Goal: Information Seeking & Learning: Understand process/instructions

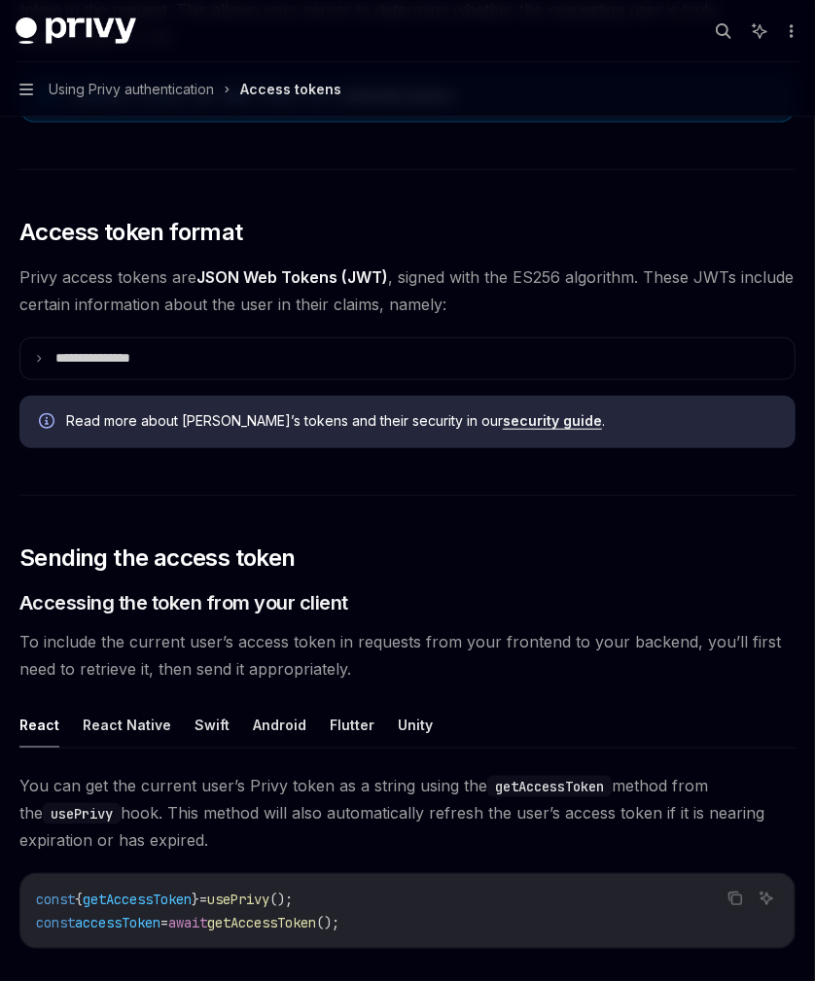
scroll to position [359, 0]
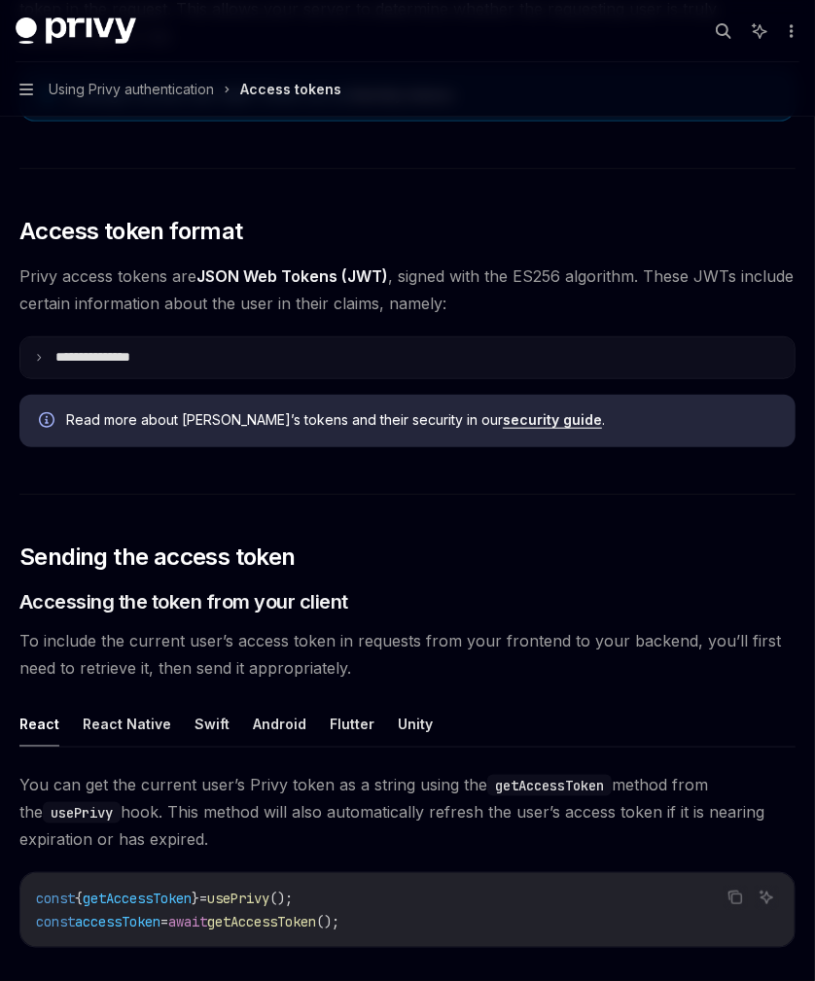
click at [168, 368] on summary "**********" at bounding box center [407, 357] width 774 height 41
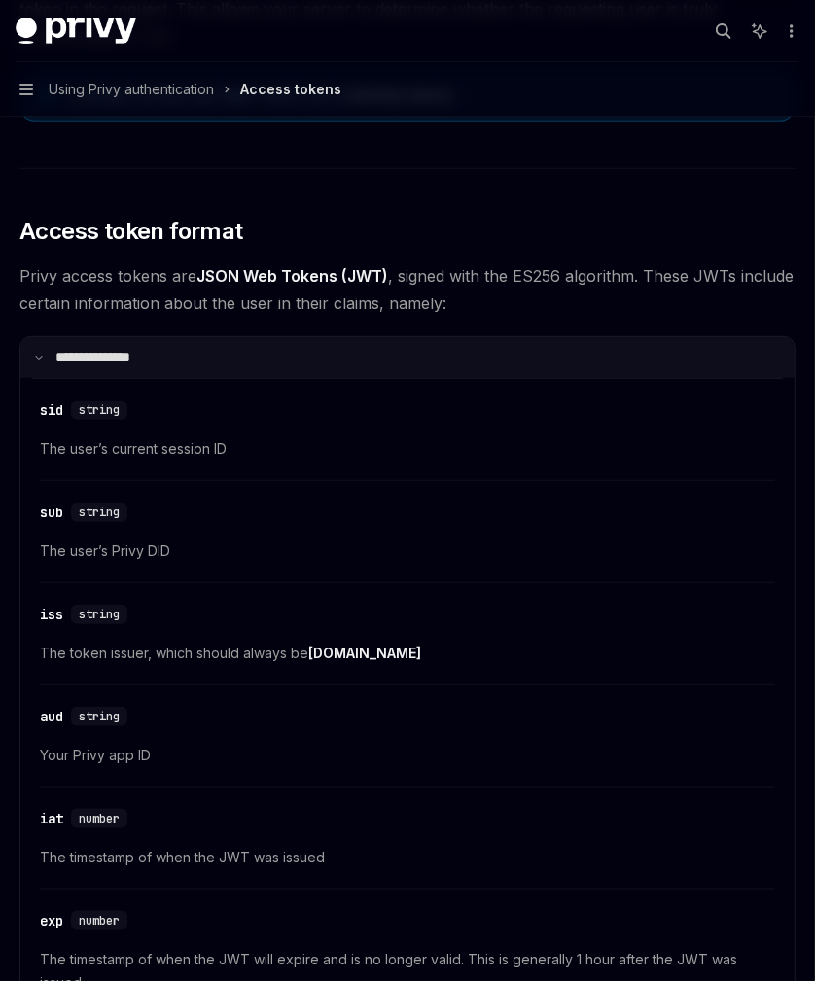
click at [168, 368] on summary "**********" at bounding box center [407, 357] width 774 height 41
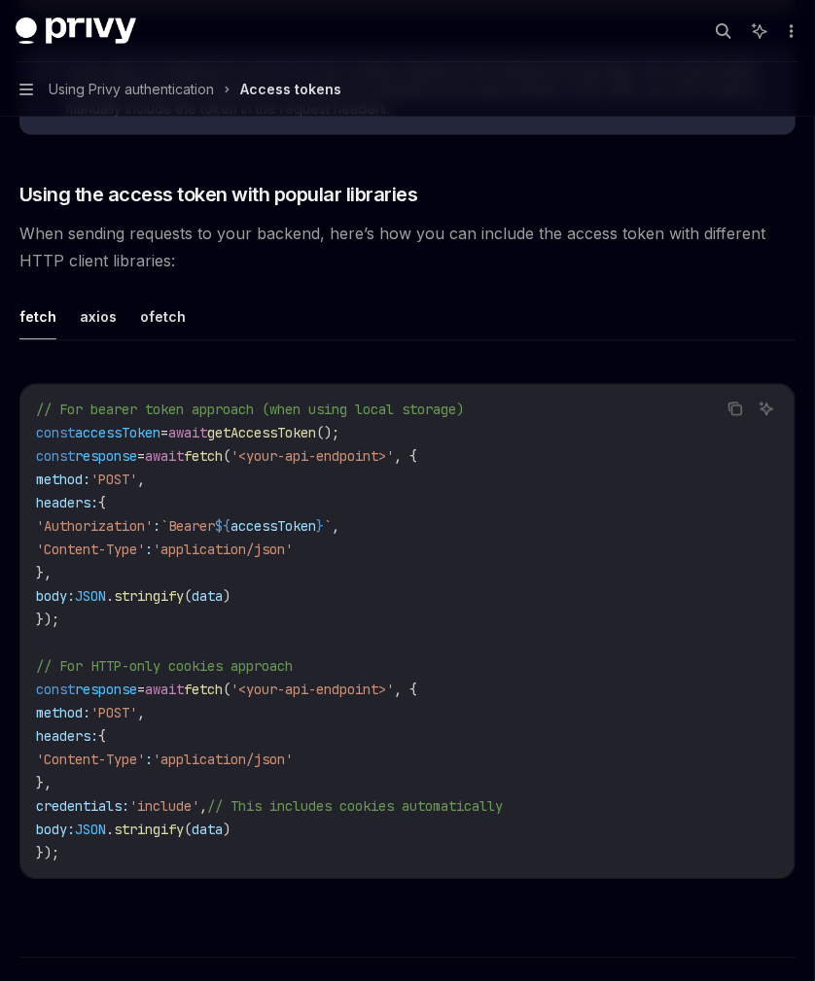
scroll to position [1604, 0]
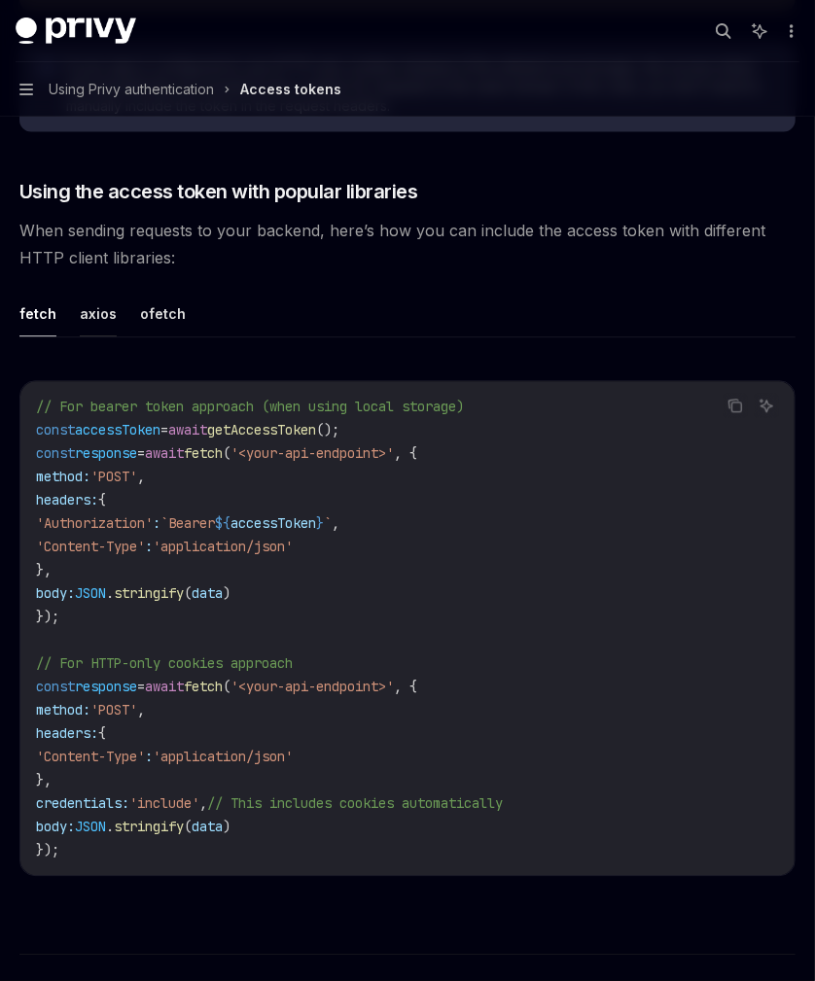
click at [96, 300] on button "axios" at bounding box center [98, 314] width 37 height 46
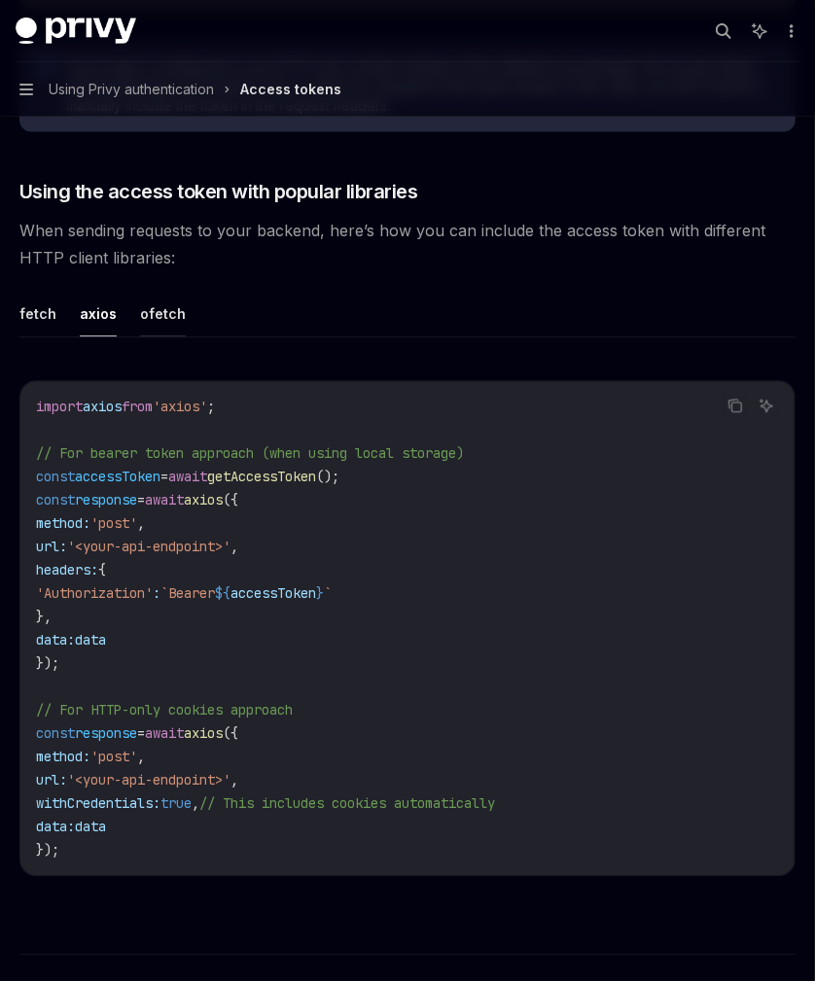
click at [155, 301] on button "ofetch" at bounding box center [163, 314] width 46 height 46
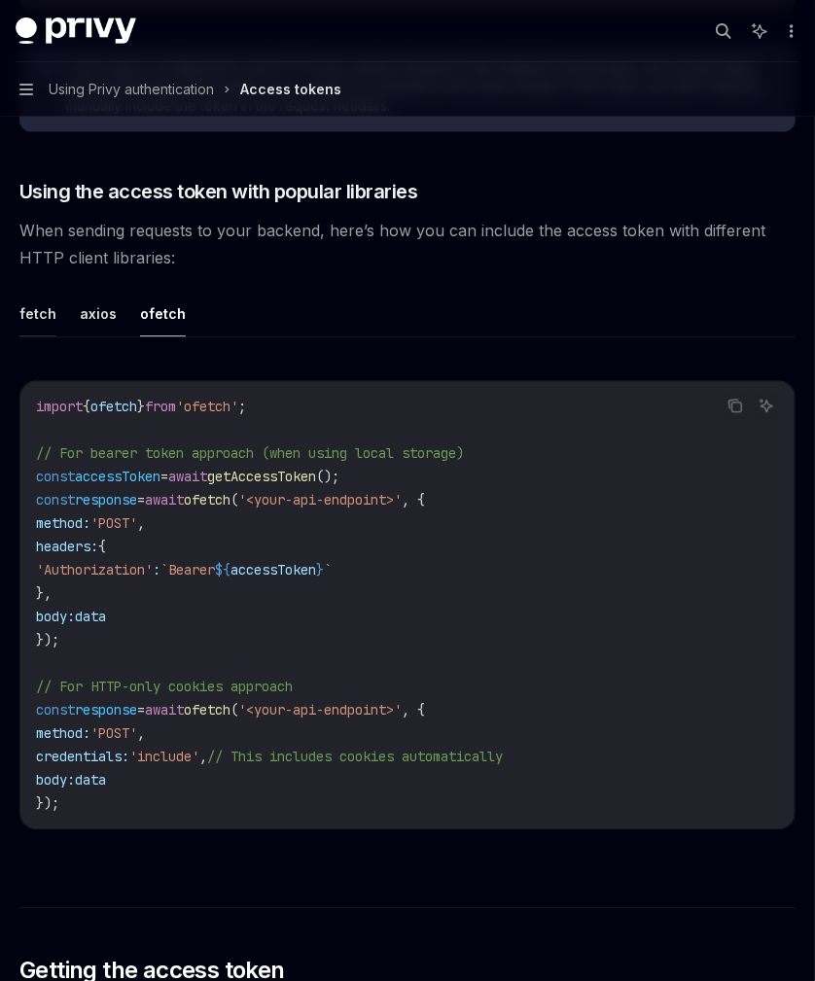
click at [25, 297] on button "fetch" at bounding box center [37, 314] width 37 height 46
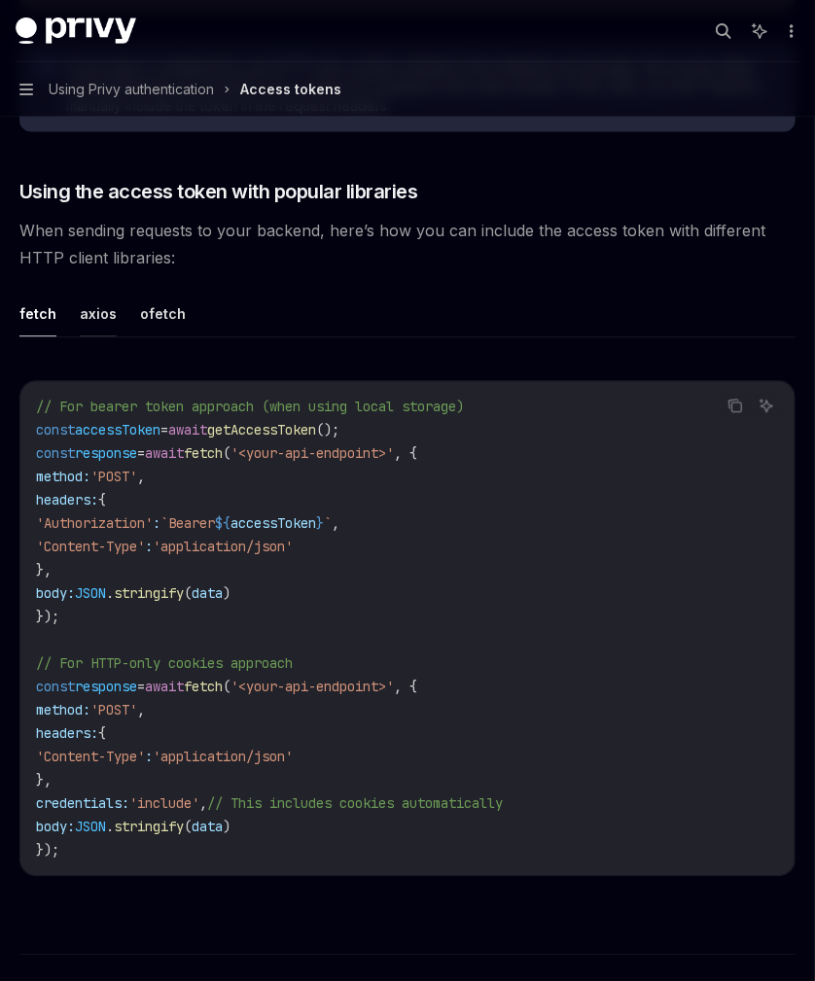
click at [94, 304] on button "axios" at bounding box center [98, 314] width 37 height 46
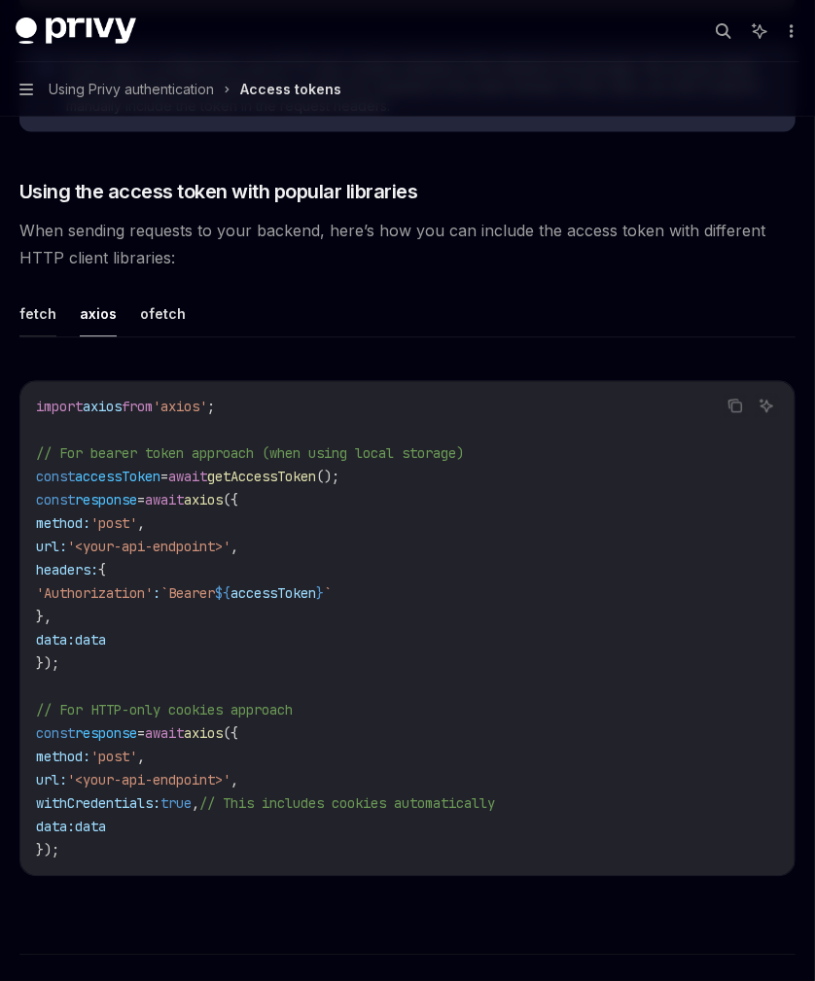
click at [30, 304] on button "fetch" at bounding box center [37, 314] width 37 height 46
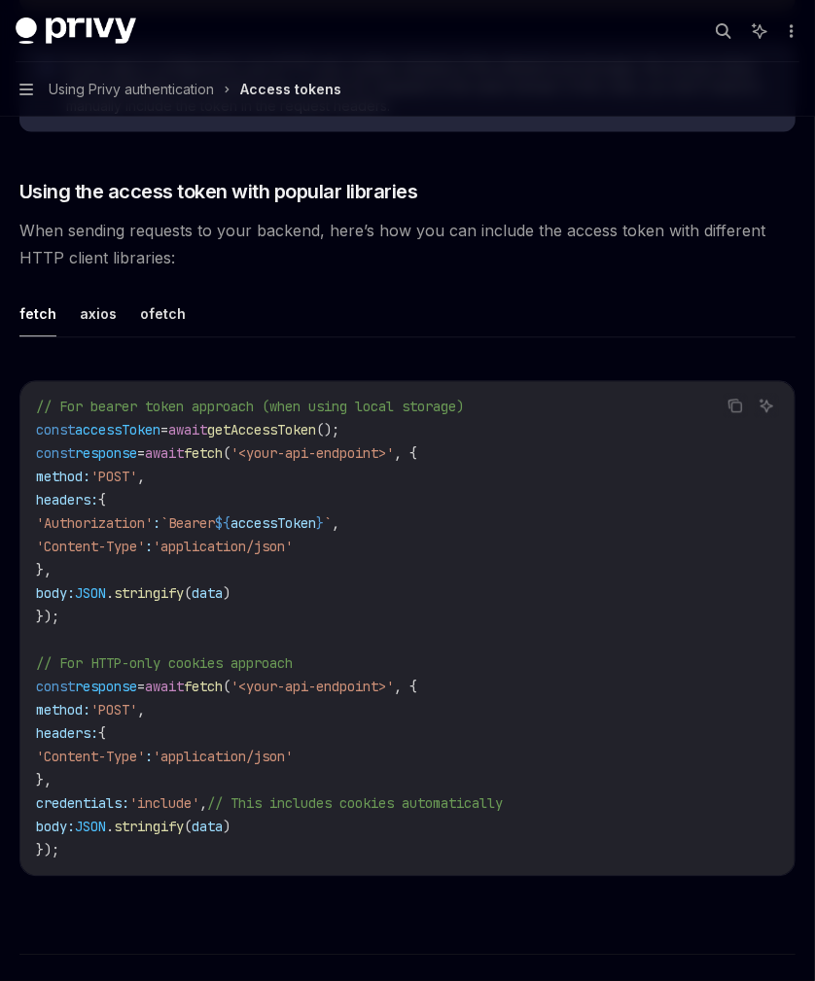
click at [74, 310] on ul "fetch axios ofetch" at bounding box center [407, 314] width 776 height 47
click at [80, 310] on button "axios" at bounding box center [98, 314] width 37 height 46
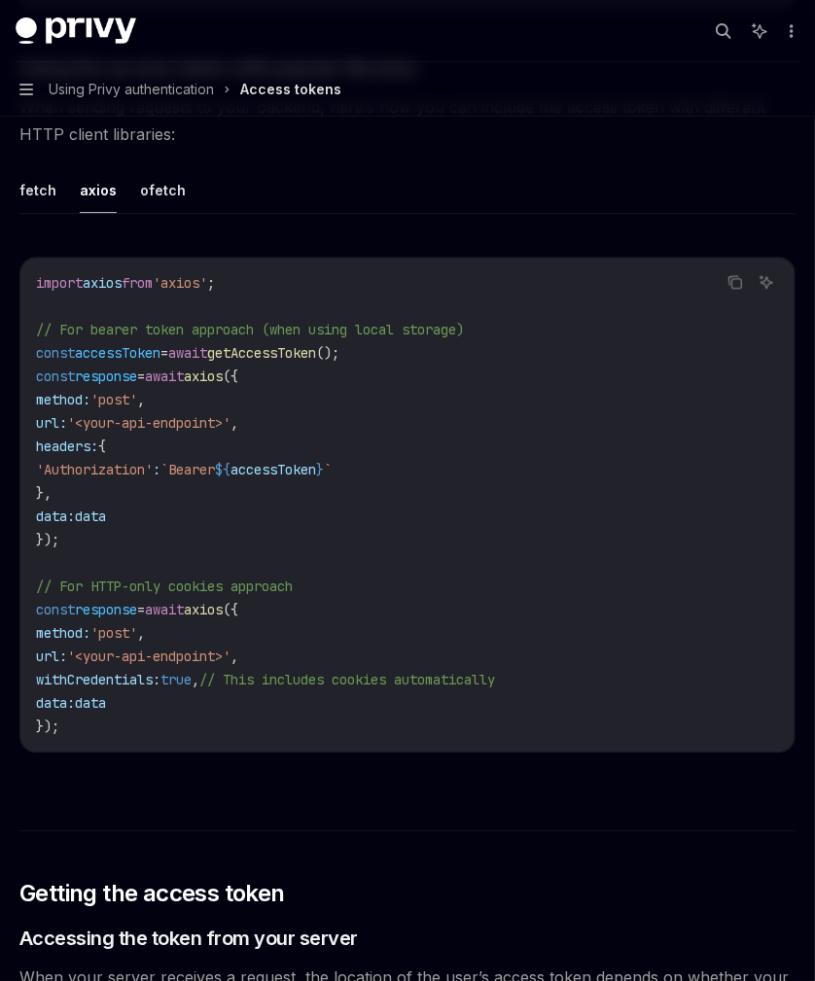
scroll to position [1728, 0]
click at [51, 194] on button "fetch" at bounding box center [37, 189] width 37 height 46
type textarea "*"
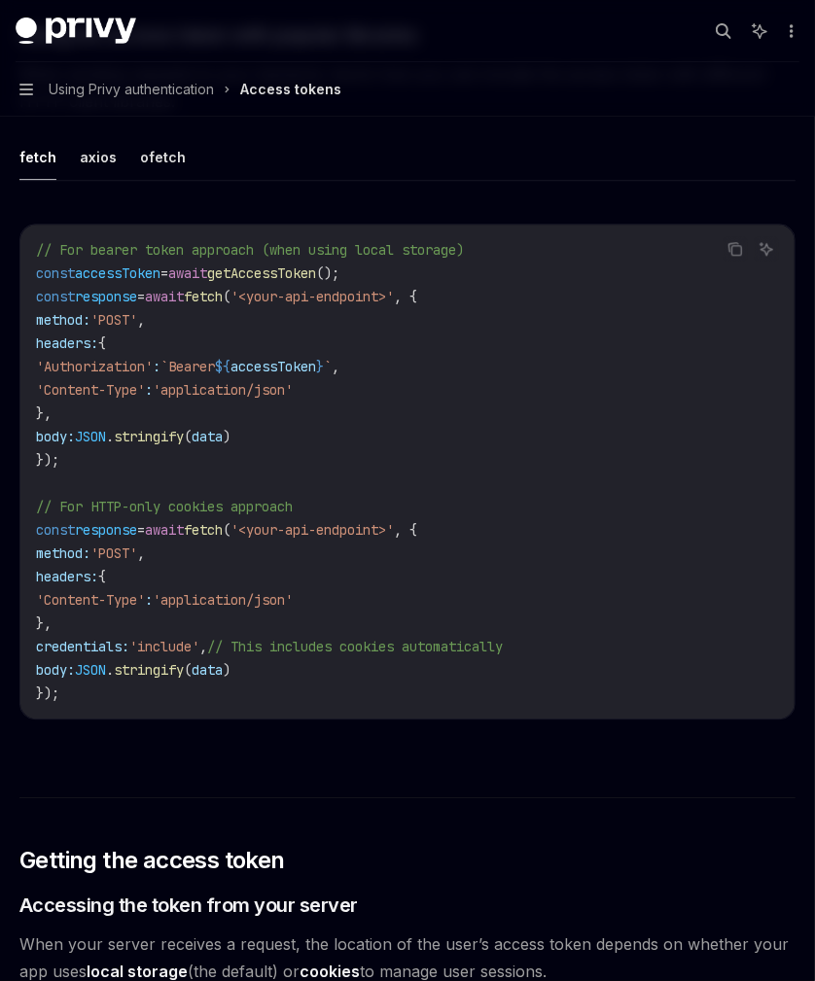
scroll to position [1760, 0]
